Goal: Information Seeking & Learning: Learn about a topic

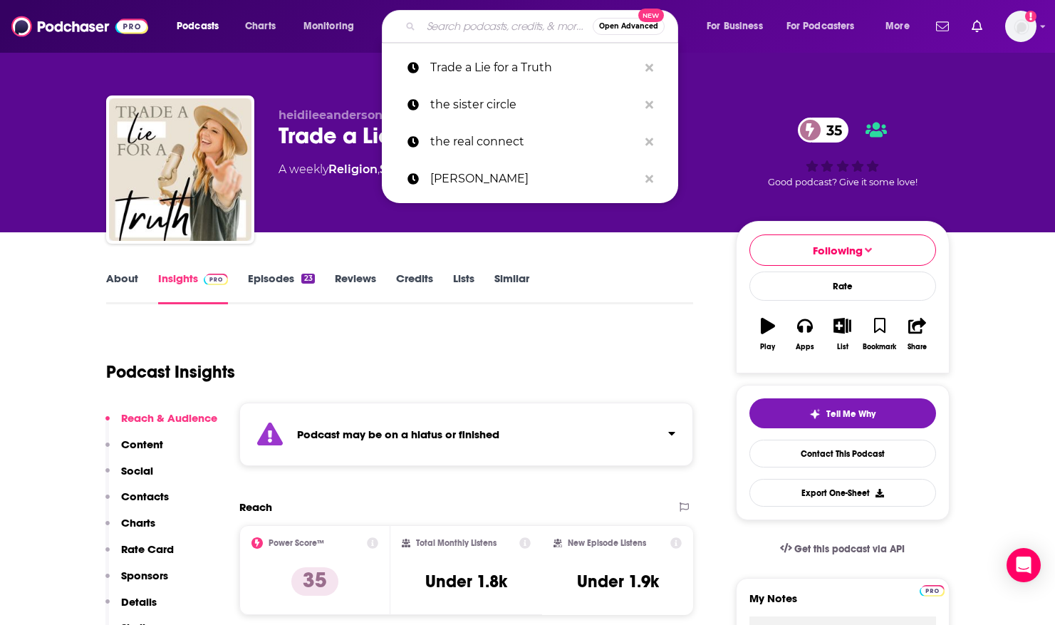
click at [434, 26] on input "Search podcasts, credits, & more..." at bounding box center [507, 26] width 172 height 23
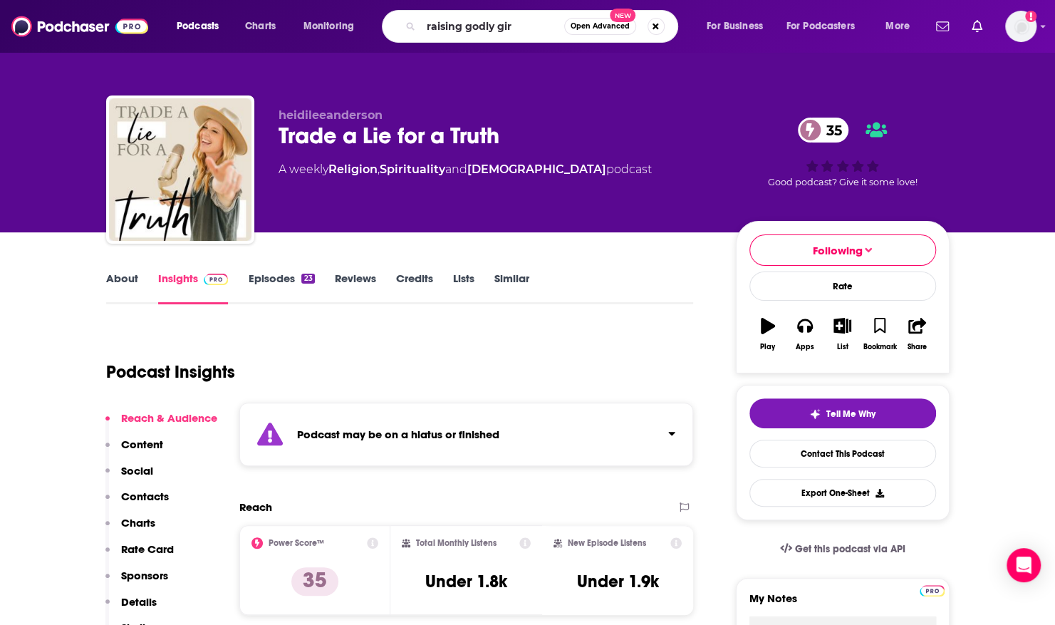
type input "raising godly girs"
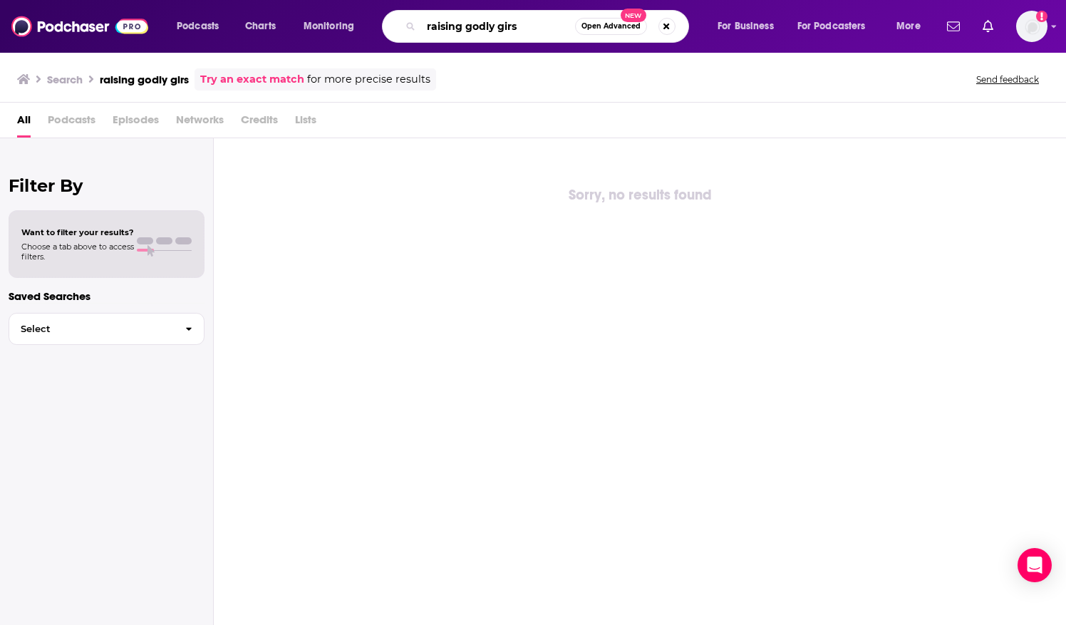
click at [514, 24] on input "raising godly girs" at bounding box center [498, 26] width 154 height 23
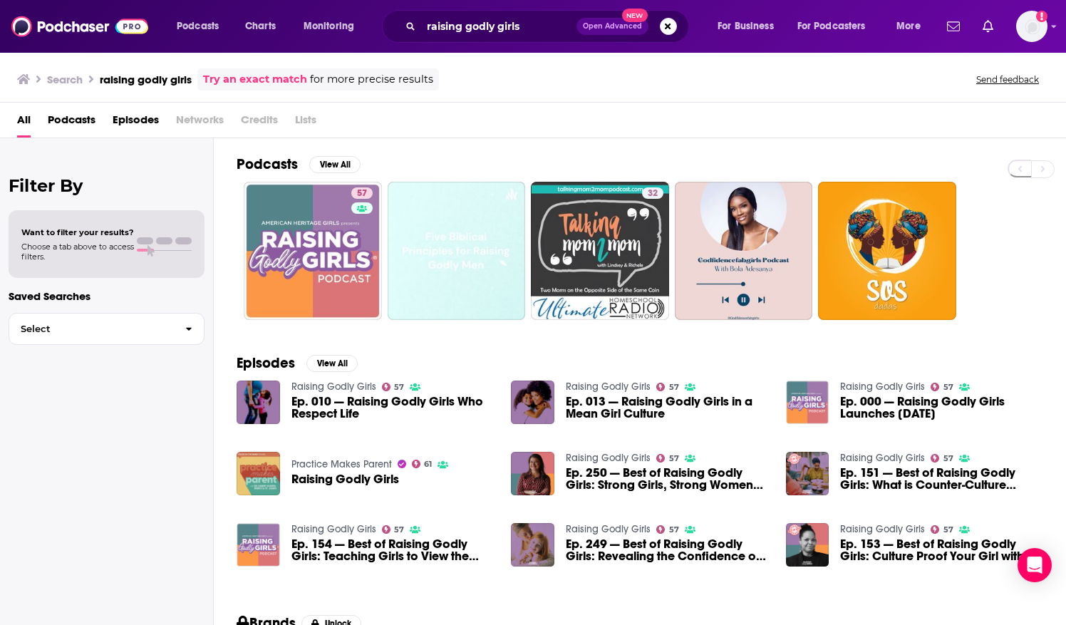
click at [40, 365] on div "Filter By Want to filter your results? Choose a tab above to access filters. Sa…" at bounding box center [107, 450] width 214 height 625
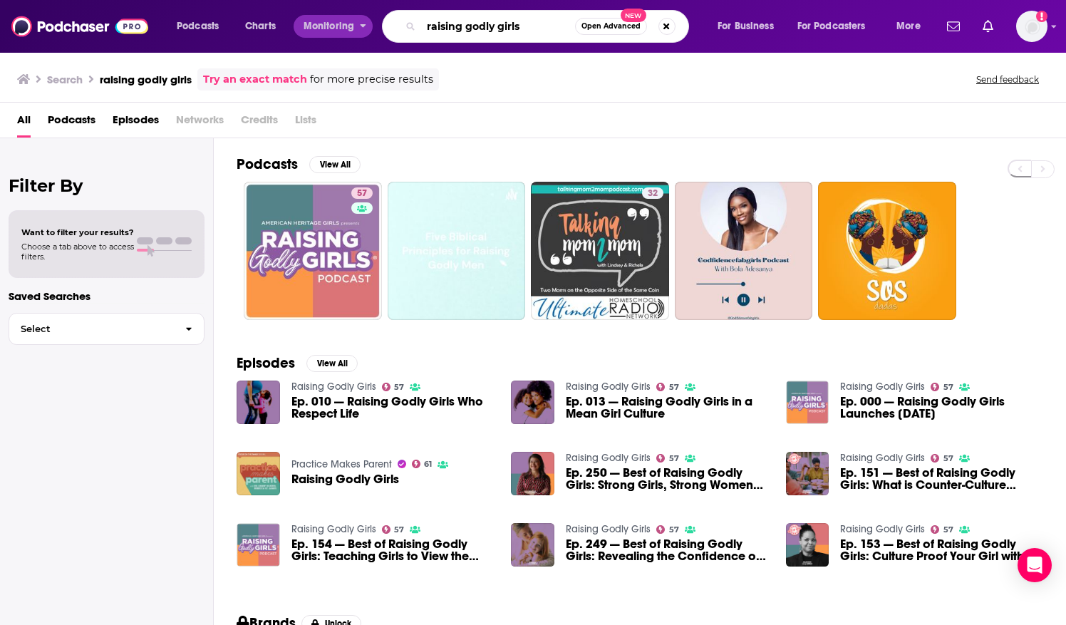
drag, startPoint x: 530, startPoint y: 27, endPoint x: 345, endPoint y: 27, distance: 184.5
click at [345, 27] on div "Podcasts Charts Monitoring raising godly girls Open Advanced New For Business F…" at bounding box center [550, 26] width 767 height 33
paste input "Empowering Kids to Soar: Strengthening Families, Transforming Society"
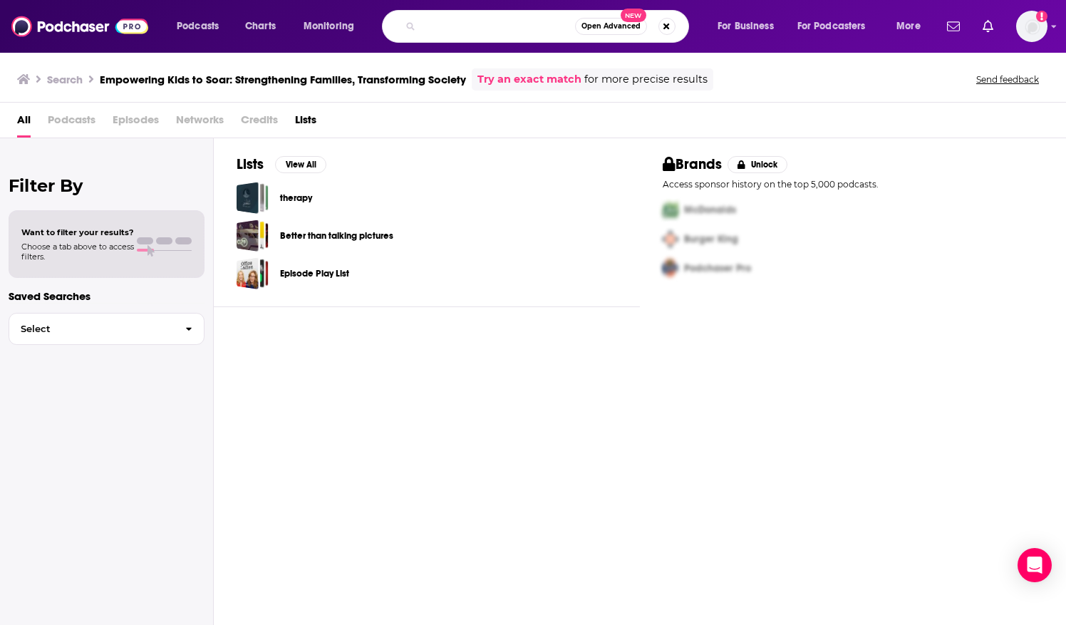
scroll to position [0, 235]
drag, startPoint x: 559, startPoint y: 21, endPoint x: 633, endPoint y: 28, distance: 73.7
click at [633, 28] on div "Empowering Kids to Soar: Strengthening Families, Transforming Society Open Adva…" at bounding box center [535, 26] width 307 height 33
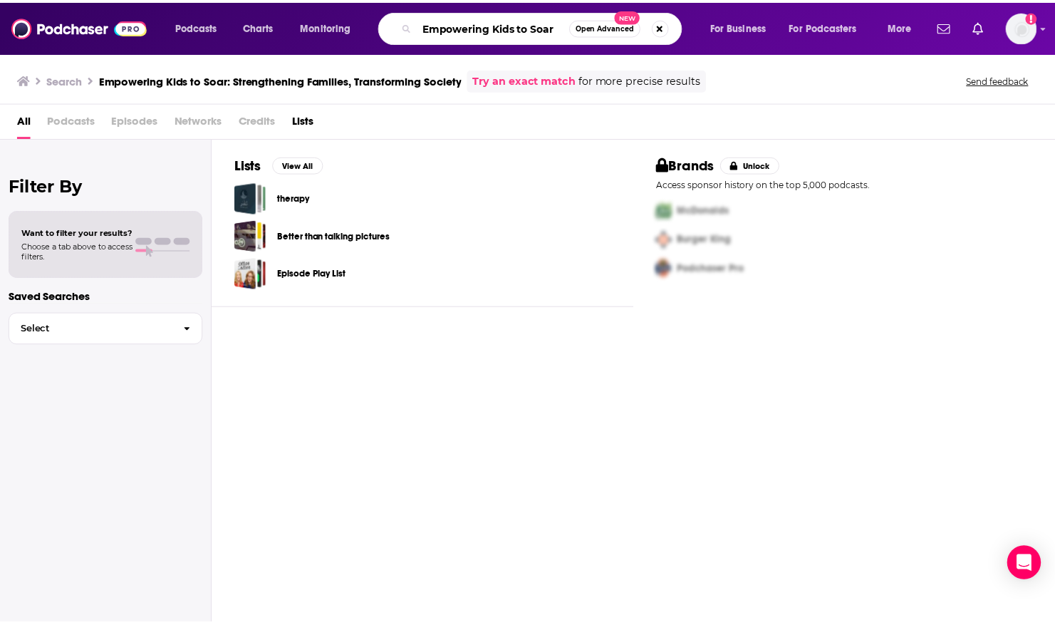
scroll to position [0, 0]
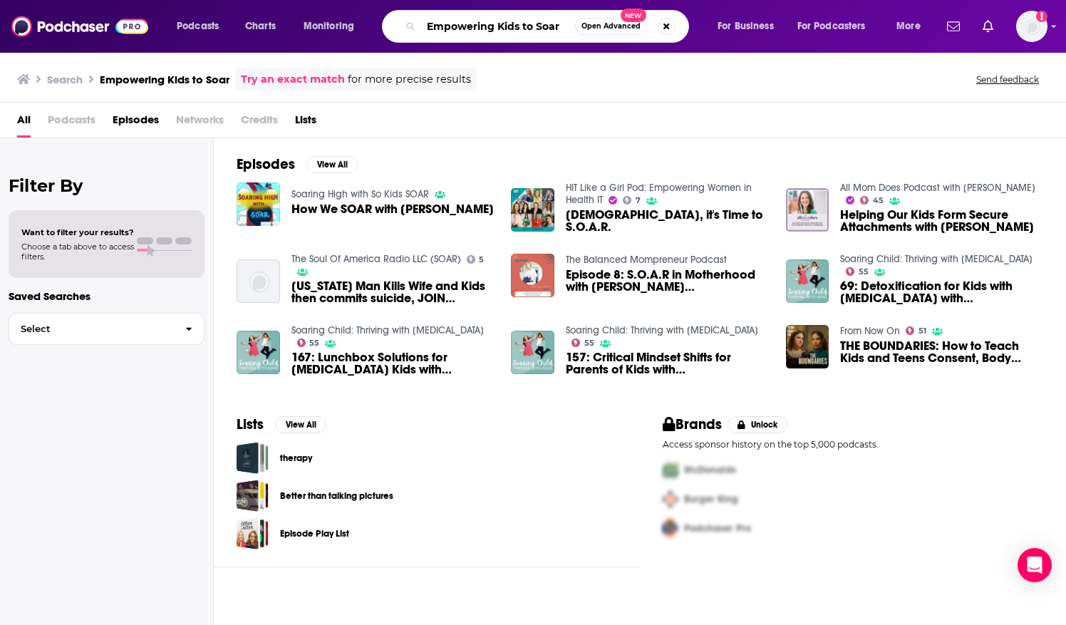
drag, startPoint x: 430, startPoint y: 26, endPoint x: 578, endPoint y: 24, distance: 147.5
click at [578, 24] on div "Empowering Kids to Soar Open Advanced New" at bounding box center [535, 26] width 307 height 33
type input "E"
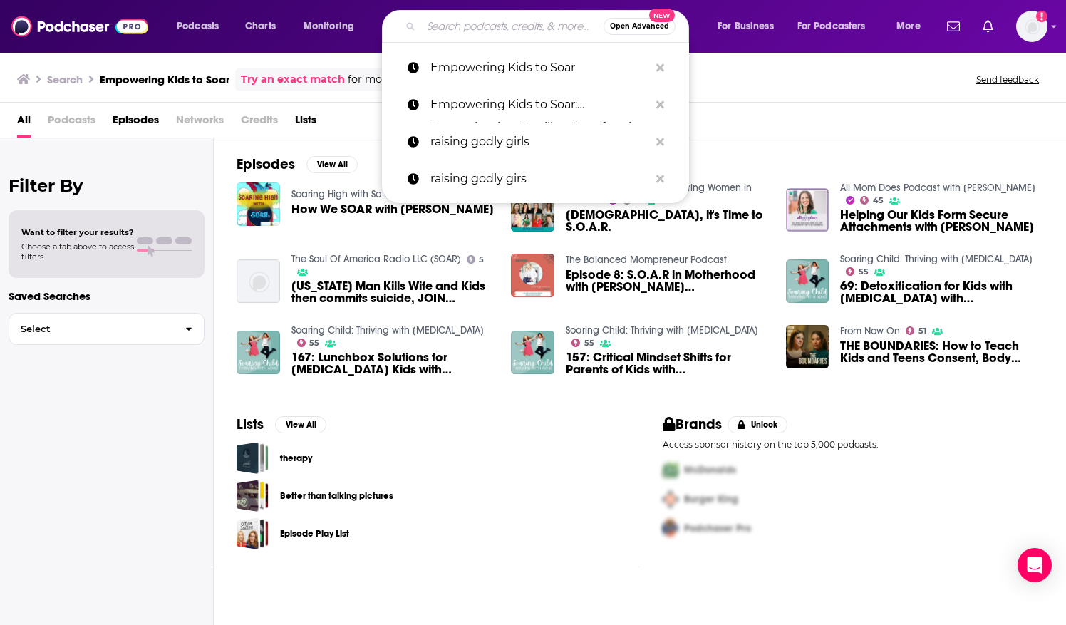
type input "o"
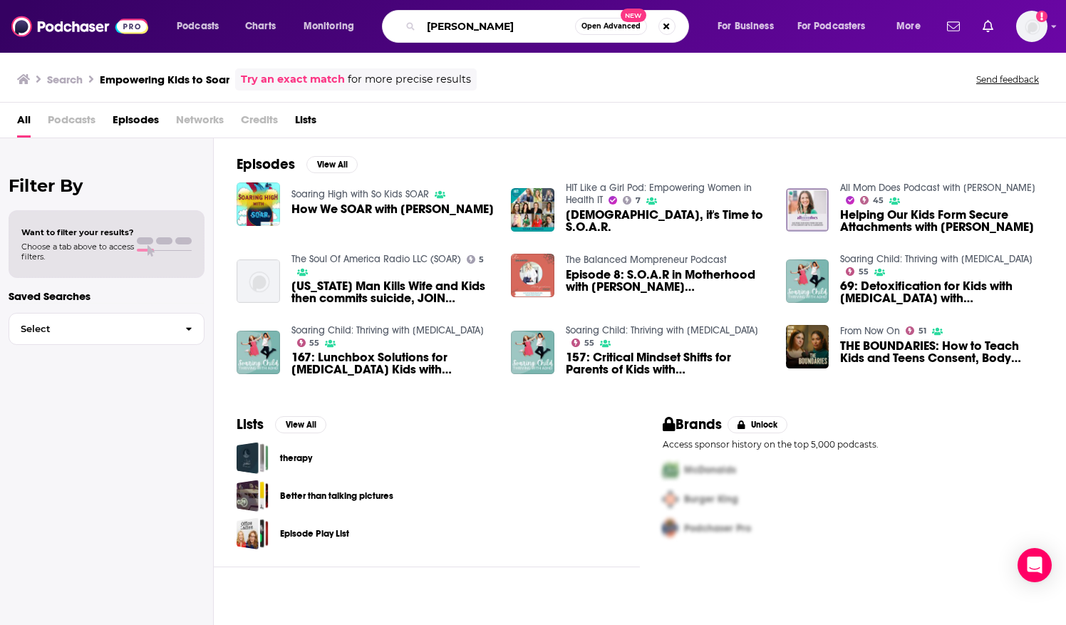
type input "[PERSON_NAME]"
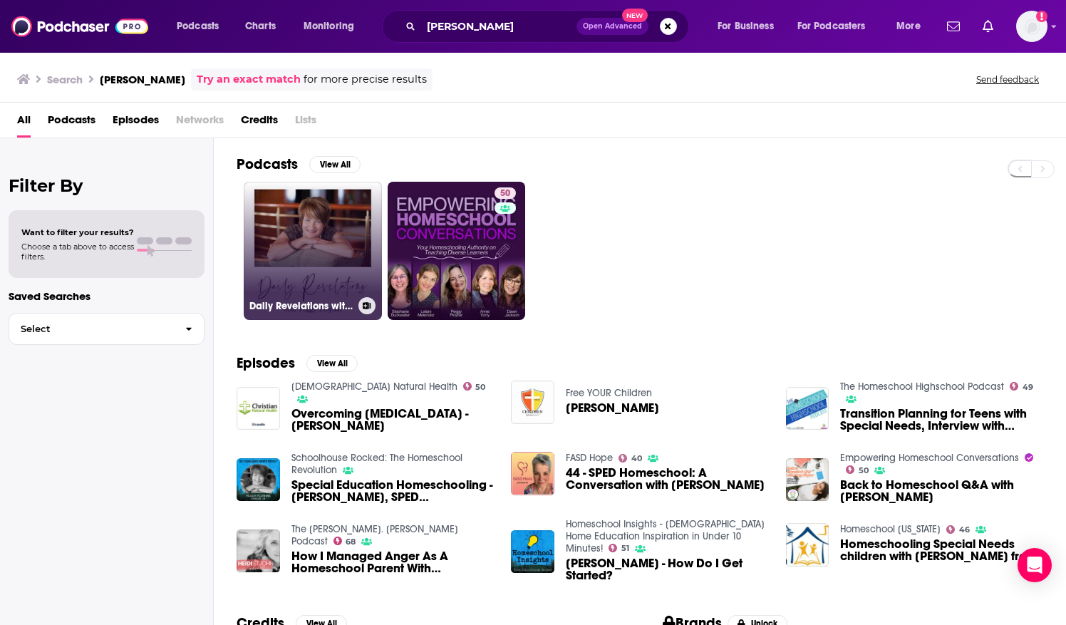
click at [339, 220] on link "Daily Revelations with [PERSON_NAME]" at bounding box center [313, 251] width 138 height 138
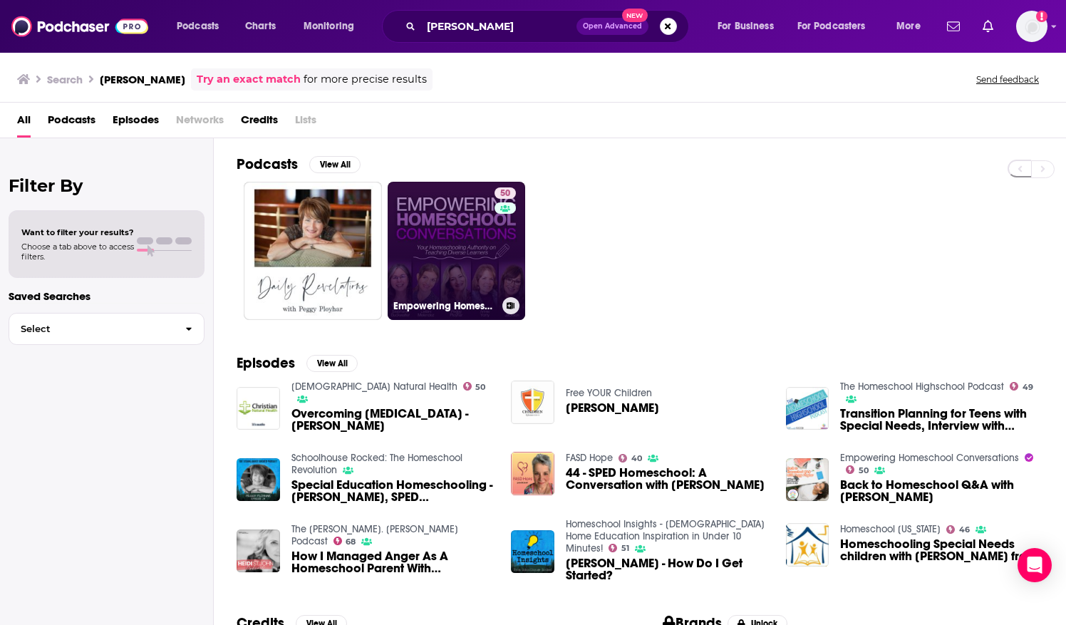
click at [413, 207] on link "50 Empowering Homeschool Conversations" at bounding box center [457, 251] width 138 height 138
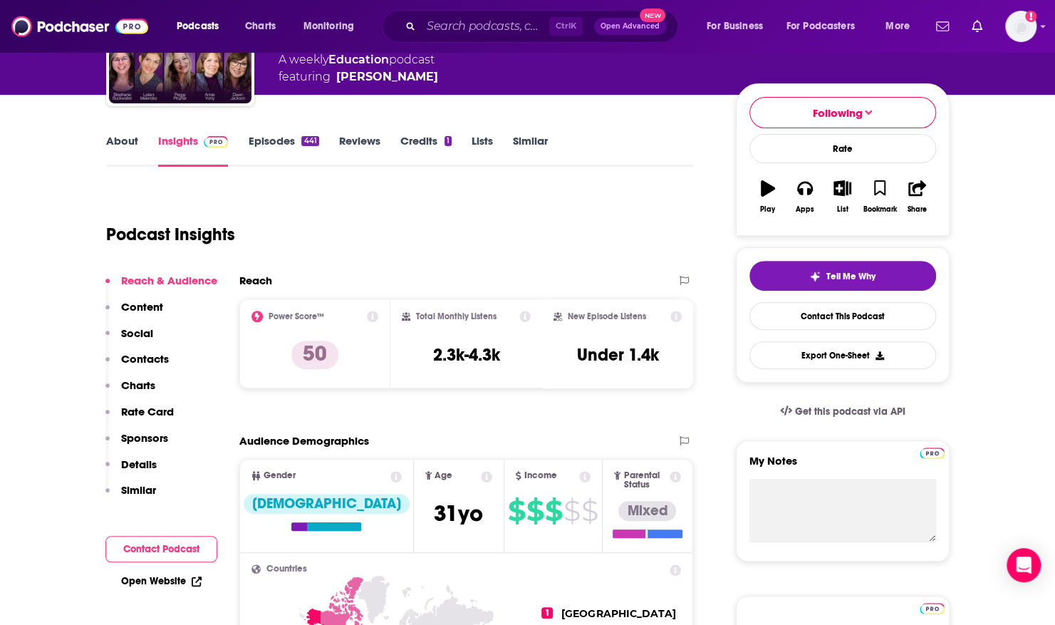
scroll to position [124, 0]
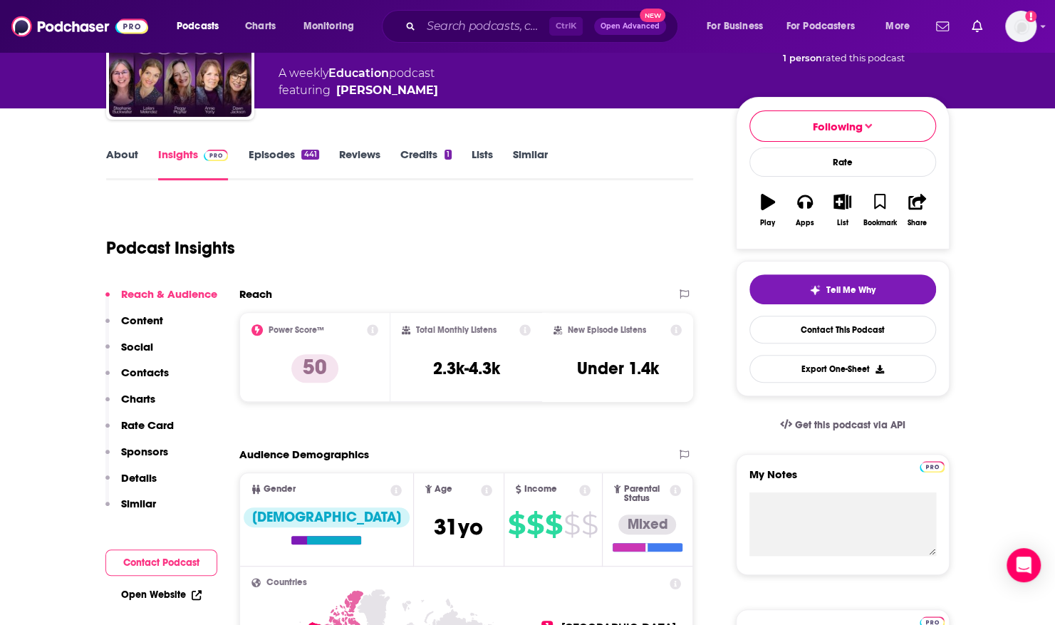
click at [269, 151] on link "Episodes 441" at bounding box center [283, 163] width 71 height 33
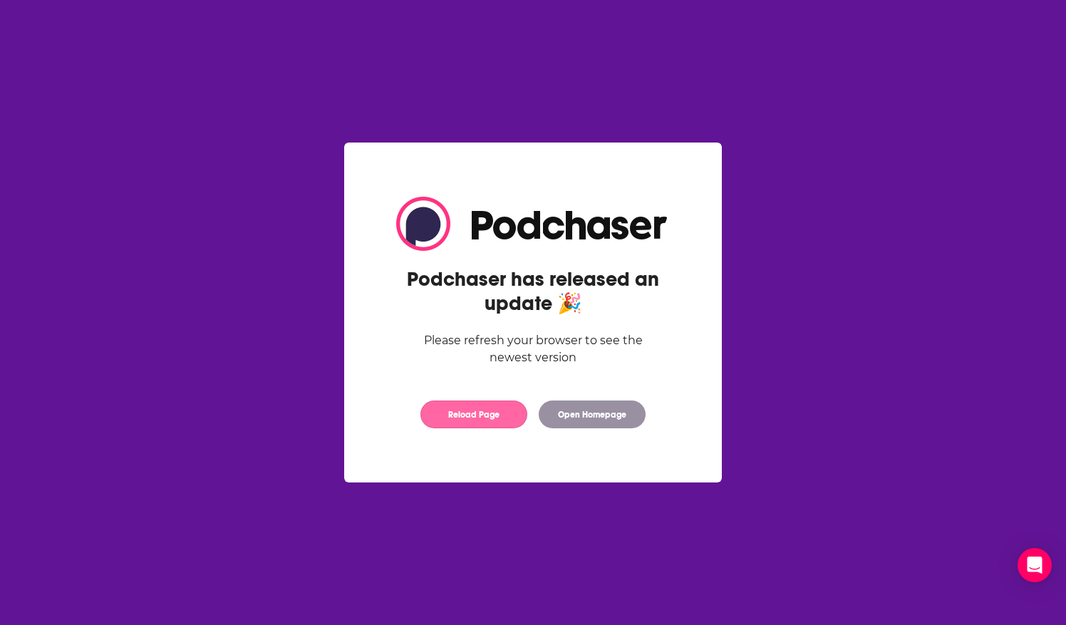
click at [456, 413] on button "Reload Page" at bounding box center [473, 414] width 107 height 28
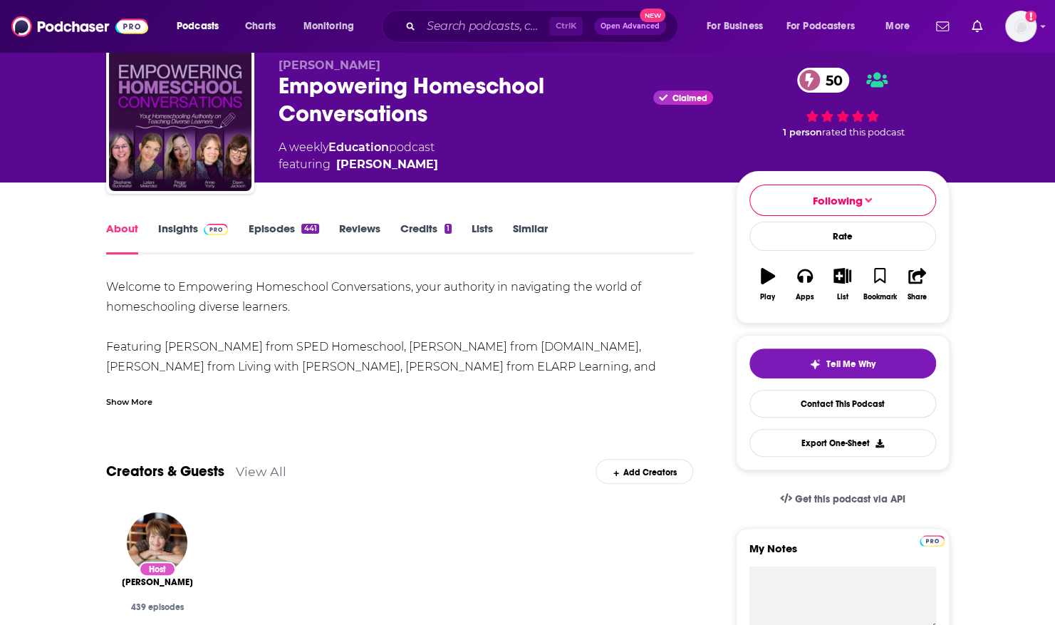
scroll to position [48, 0]
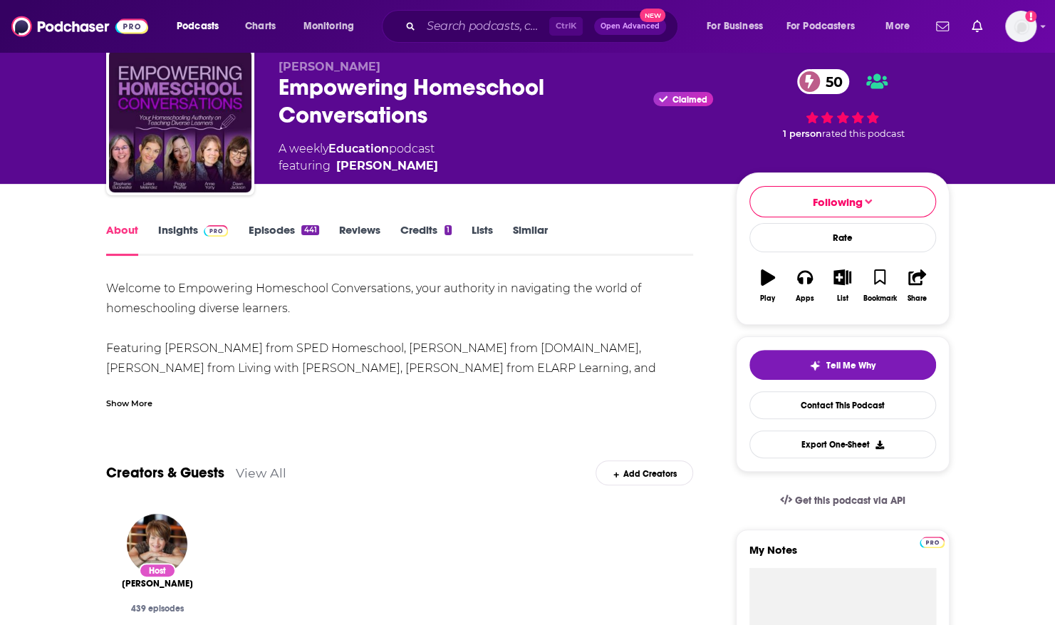
click at [265, 225] on link "Episodes 441" at bounding box center [283, 239] width 71 height 33
